Goal: Task Accomplishment & Management: Manage account settings

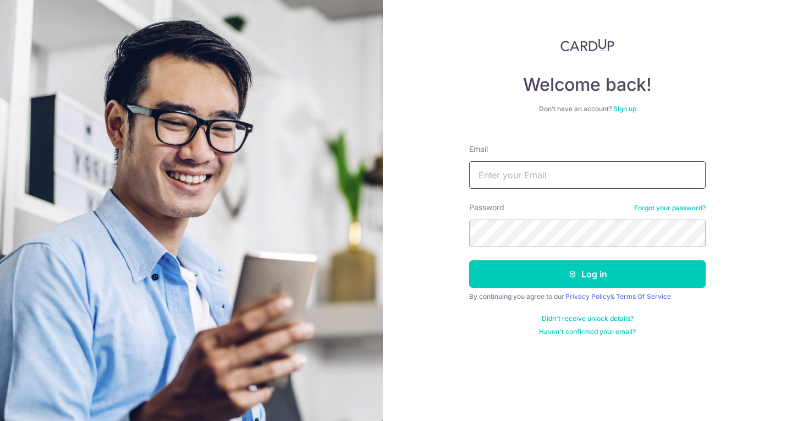
click at [536, 171] on input "Email" at bounding box center [587, 175] width 237 height 28
type input "[EMAIL_ADDRESS][DOMAIN_NAME]"
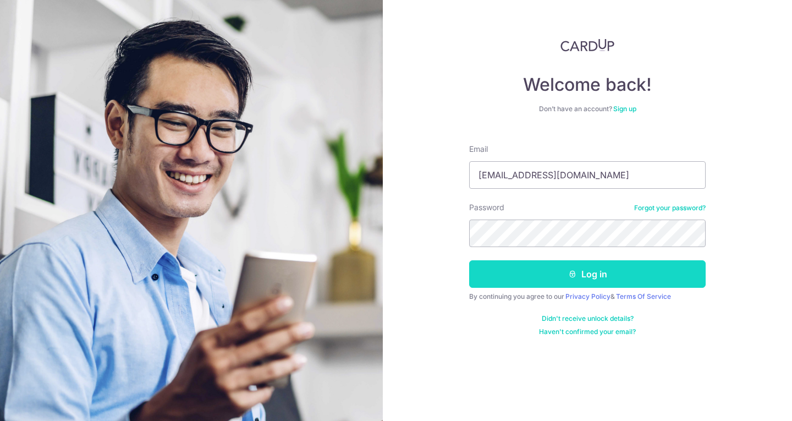
click at [601, 282] on button "Log in" at bounding box center [587, 274] width 237 height 28
